Goal: Information Seeking & Learning: Understand process/instructions

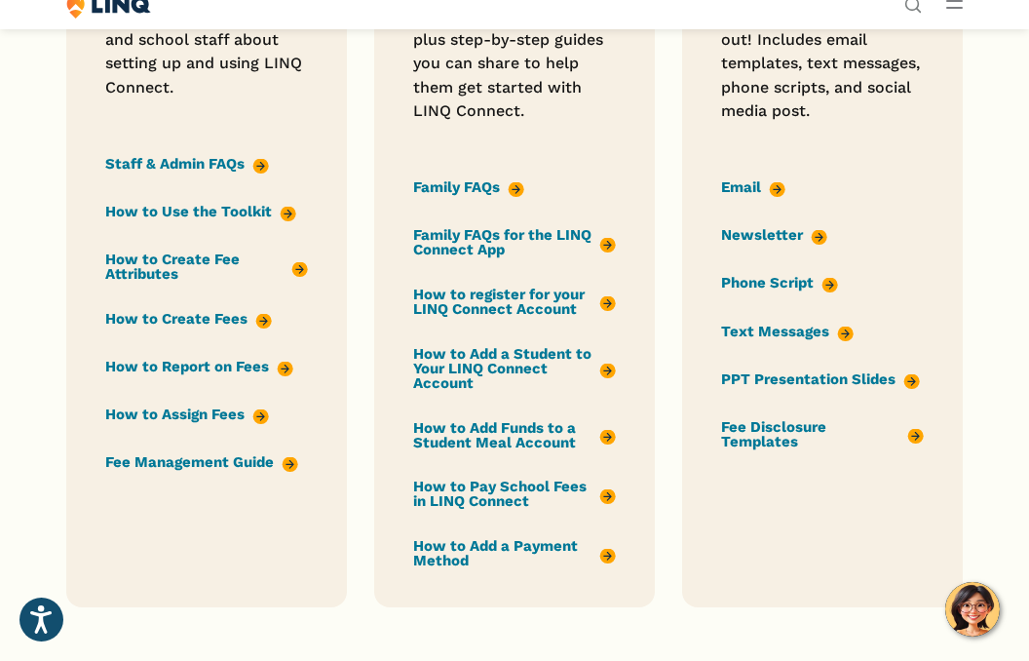
scroll to position [2156, 0]
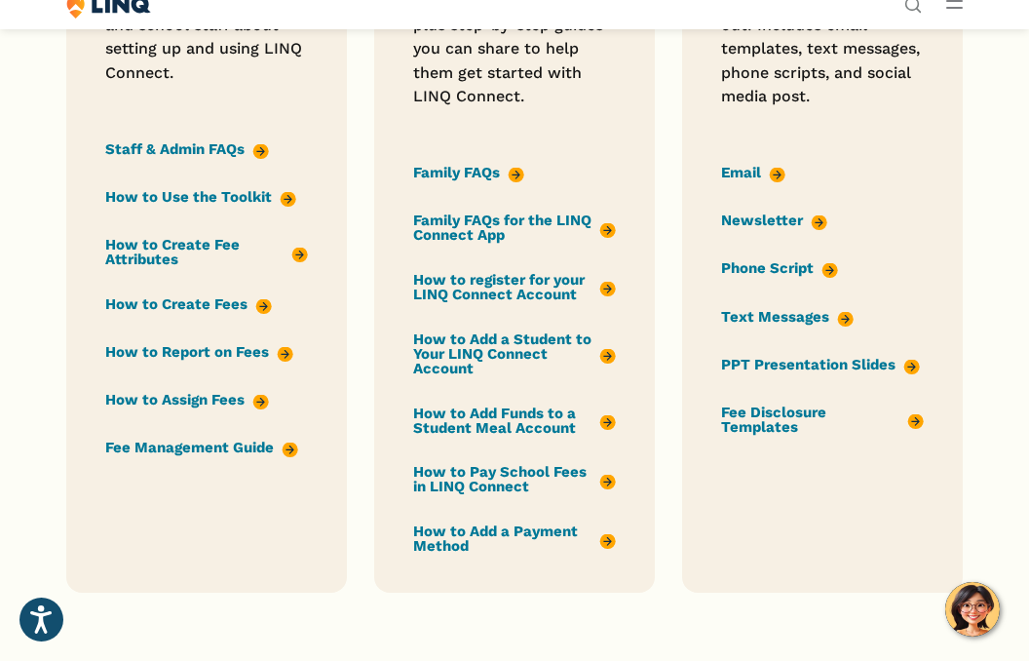
click at [488, 271] on link "How to register for your LINQ Connect Account" at bounding box center [515, 287] width 204 height 33
click at [440, 330] on link "How to Add a Student to Your LINQ Connect Account" at bounding box center [515, 354] width 204 height 48
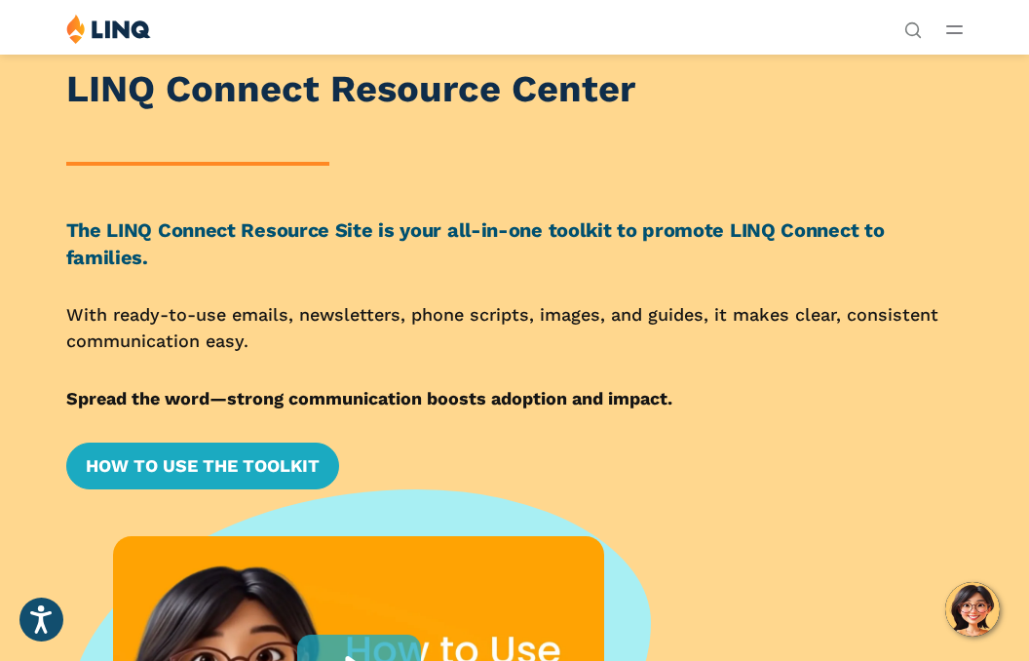
scroll to position [0, 0]
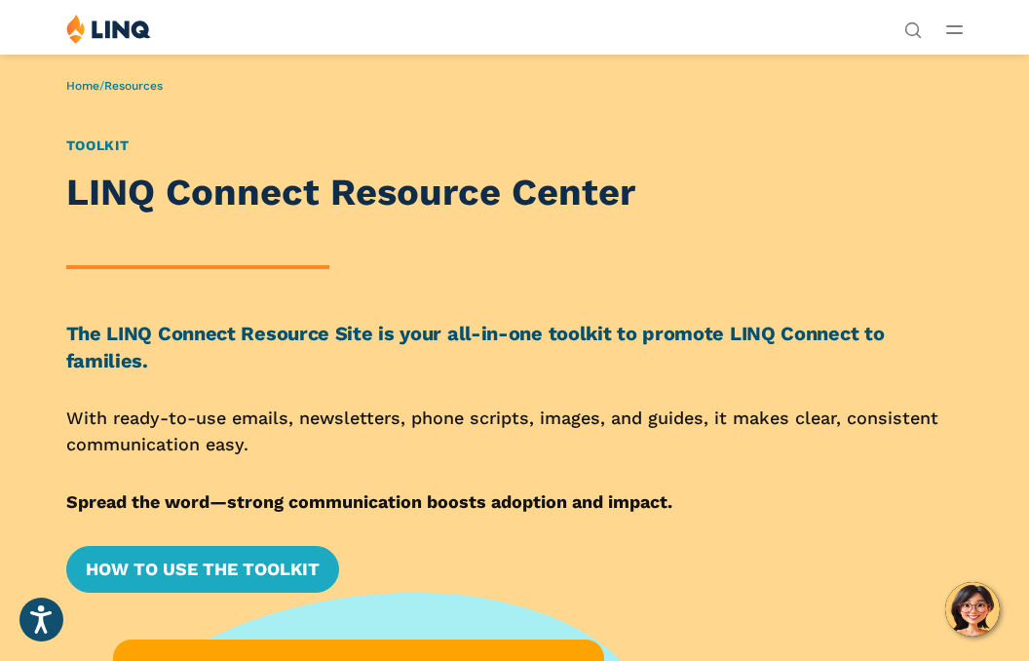
click at [118, 36] on img at bounding box center [108, 29] width 85 height 30
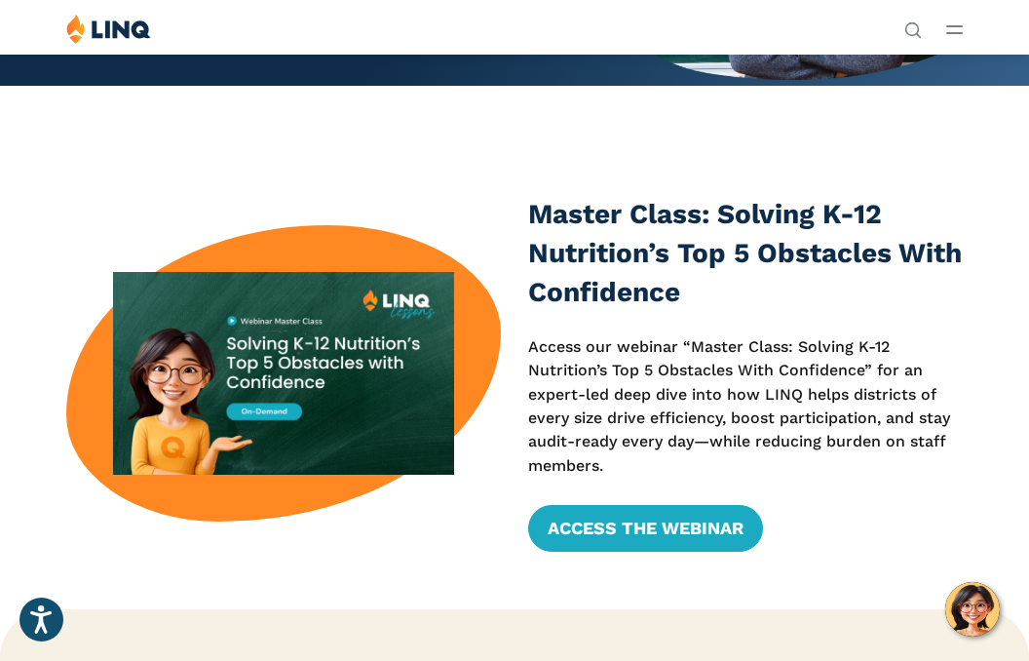
scroll to position [334, 0]
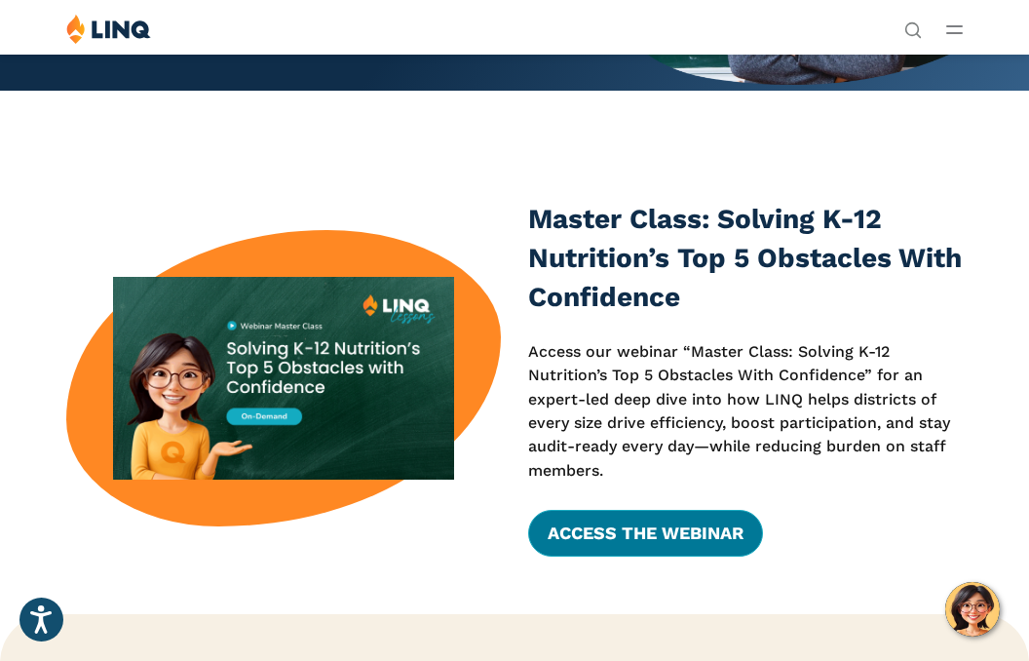
click at [684, 535] on link "Access the Webinar" at bounding box center [645, 533] width 235 height 47
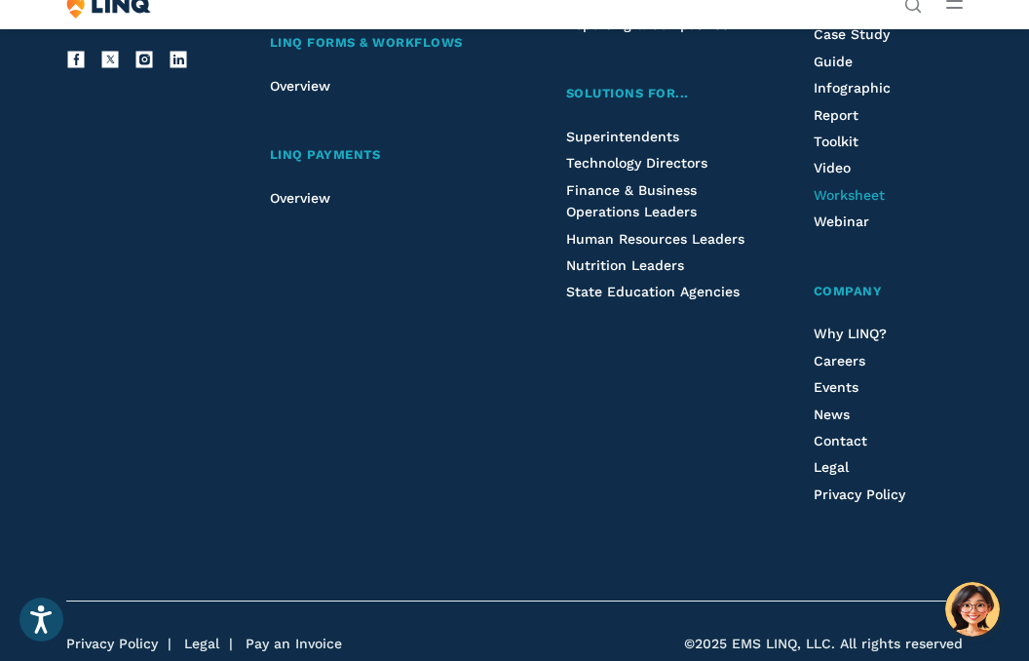
scroll to position [2322, 0]
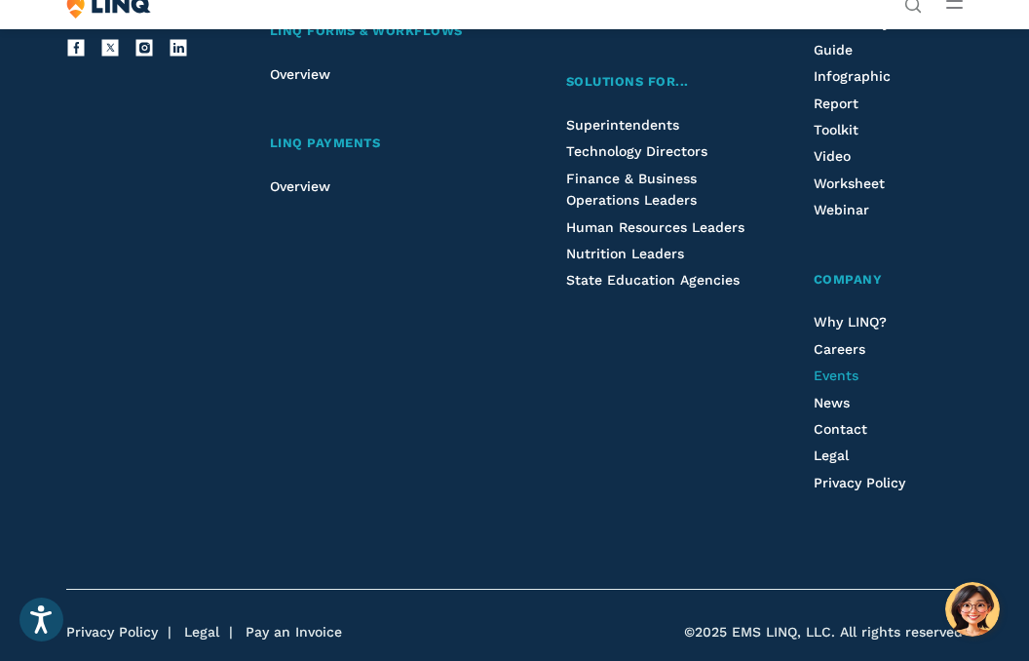
click at [828, 368] on span "Events" at bounding box center [836, 376] width 45 height 16
